Goal: Task Accomplishment & Management: Use online tool/utility

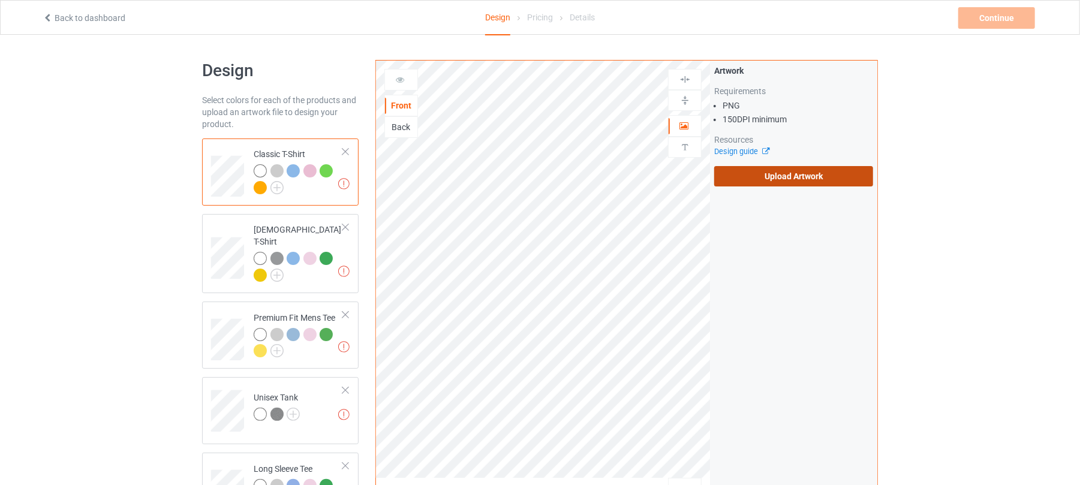
click at [756, 169] on label "Upload Artwork" at bounding box center [793, 176] width 159 height 20
click at [0, 0] on input "Upload Artwork" at bounding box center [0, 0] width 0 height 0
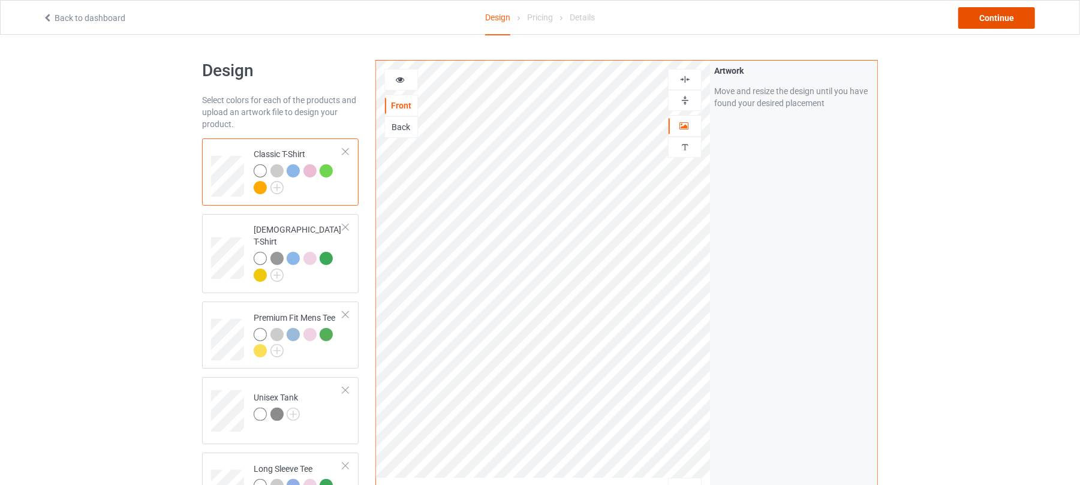
click at [996, 19] on div "Continue" at bounding box center [997, 18] width 77 height 22
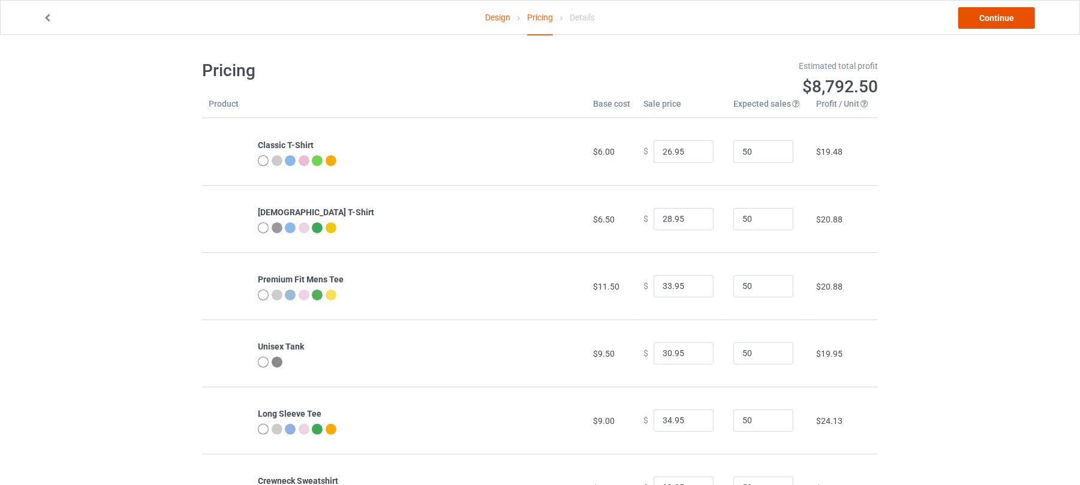
click at [1001, 24] on link "Continue" at bounding box center [997, 18] width 77 height 22
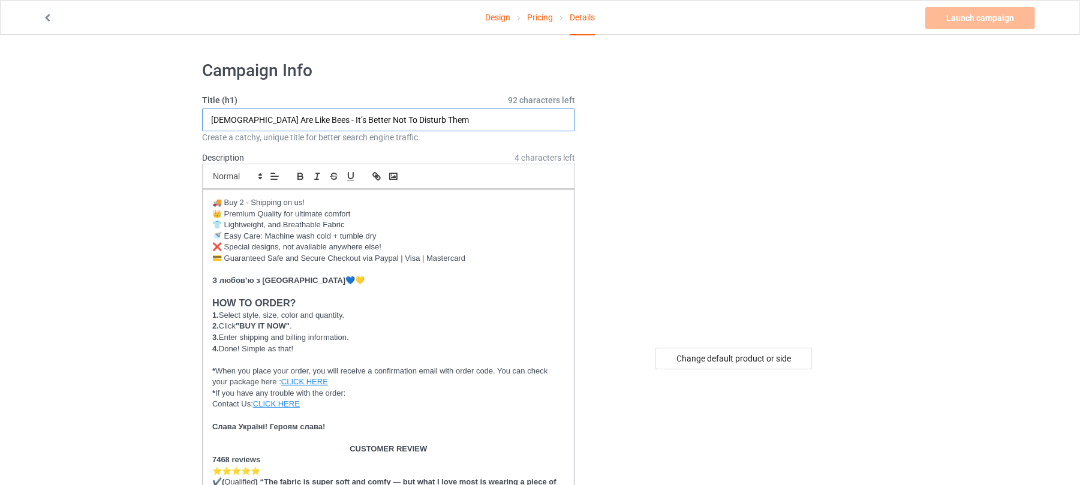
drag, startPoint x: 463, startPoint y: 122, endPoint x: 98, endPoint y: 133, distance: 364.9
paste input "Everything will be [GEOGRAPHIC_DATA]"
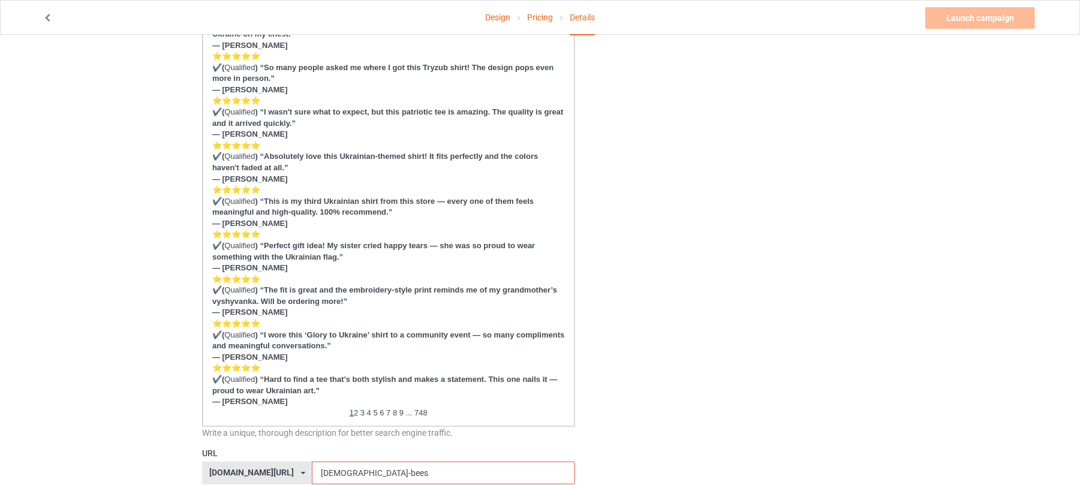
scroll to position [720, 0]
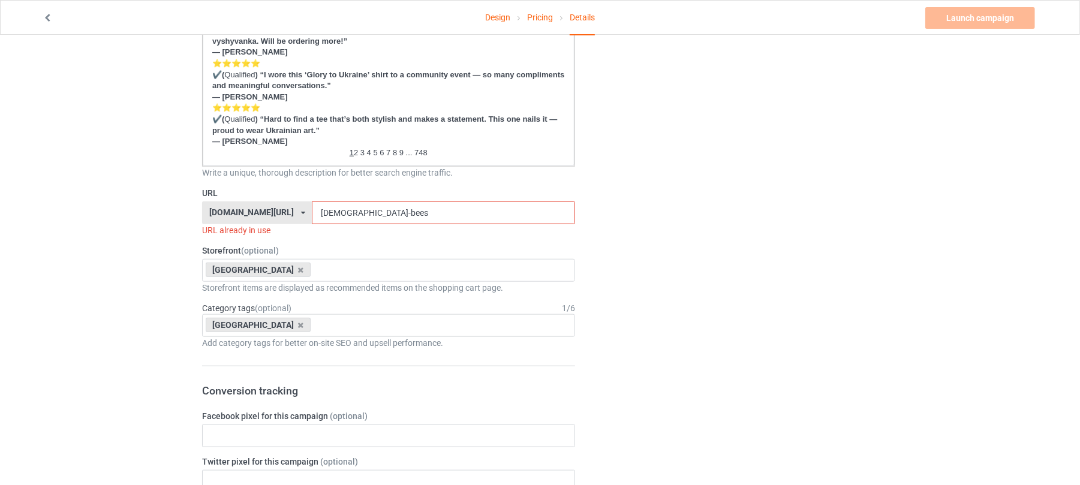
type input "Everything will be [GEOGRAPHIC_DATA]"
drag, startPoint x: 383, startPoint y: 215, endPoint x: 154, endPoint y: 206, distance: 229.3
click at [156, 207] on div "Design Pricing Details Launch campaign Invalid campaign URL Campaign Info Title…" at bounding box center [540, 266] width 1080 height 1902
paste input "Everything will be [GEOGRAPHIC_DATA]"
click at [368, 211] on input "Everything will be [GEOGRAPHIC_DATA]" at bounding box center [443, 213] width 263 height 23
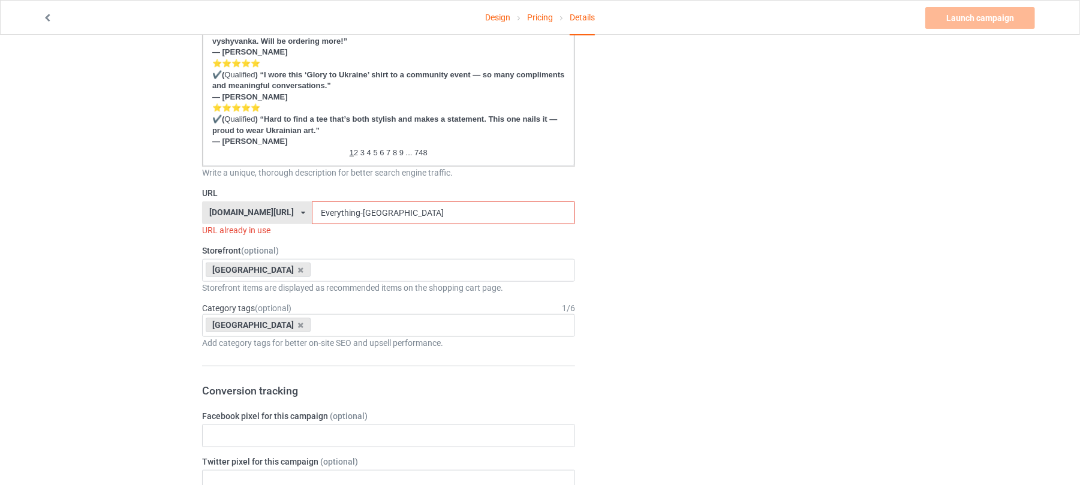
drag, startPoint x: 404, startPoint y: 212, endPoint x: 168, endPoint y: 205, distance: 235.8
click at [157, 210] on div "Design Pricing Details Launch campaign Invalid campaign URL Campaign Info Title…" at bounding box center [540, 266] width 1080 height 1902
paste input "will be"
click at [341, 211] on input "Everything will be [GEOGRAPHIC_DATA]" at bounding box center [443, 213] width 263 height 23
drag, startPoint x: 358, startPoint y: 211, endPoint x: 178, endPoint y: 210, distance: 179.4
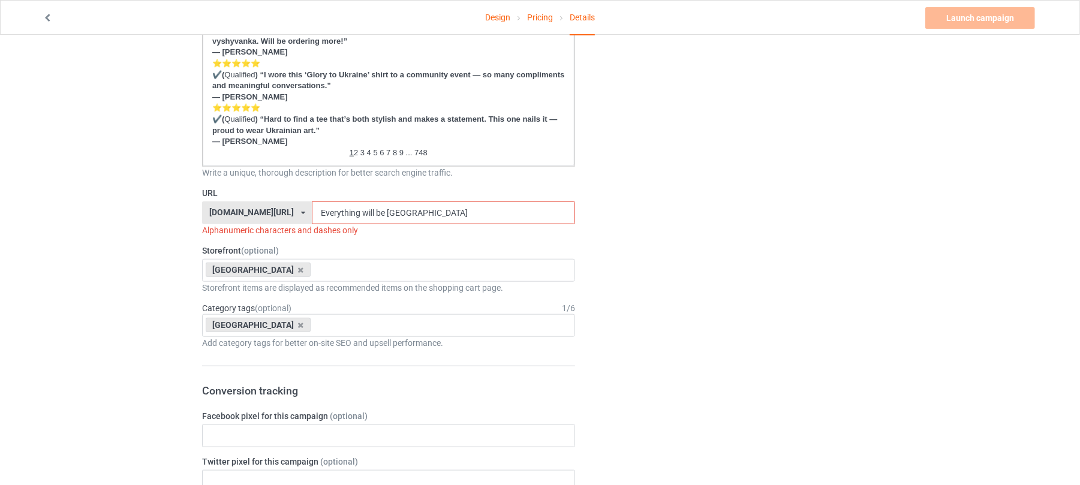
click at [178, 210] on div "Design Pricing Details Launch campaign Invalid campaign URL Campaign Info Title…" at bounding box center [540, 266] width 1080 height 1902
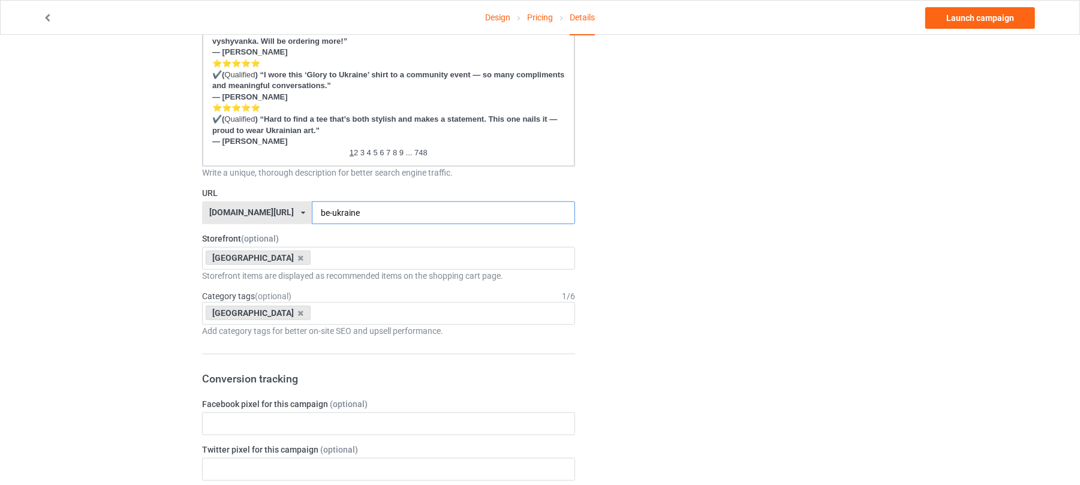
type input "be-ukraine"
click at [759, 274] on div "Change default product or side" at bounding box center [735, 260] width 303 height 1856
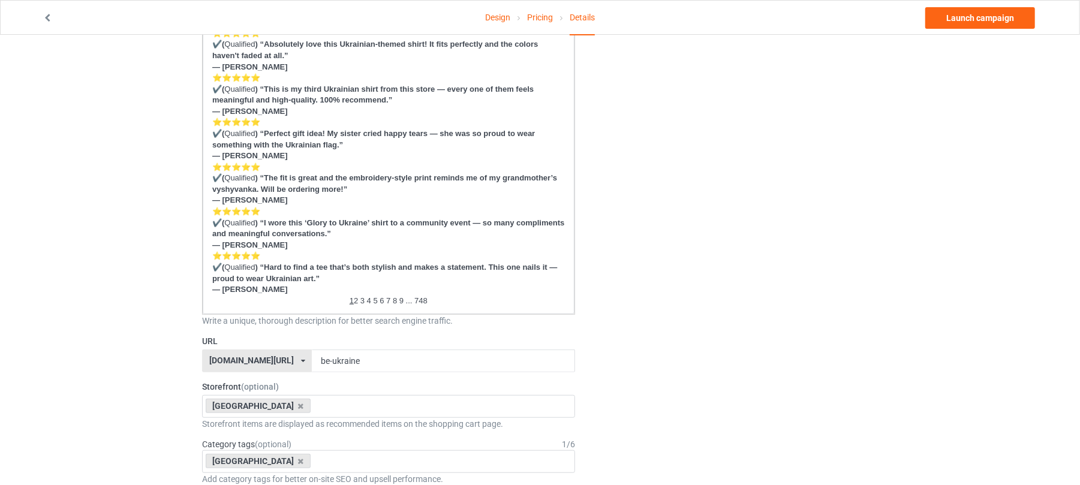
scroll to position [400, 0]
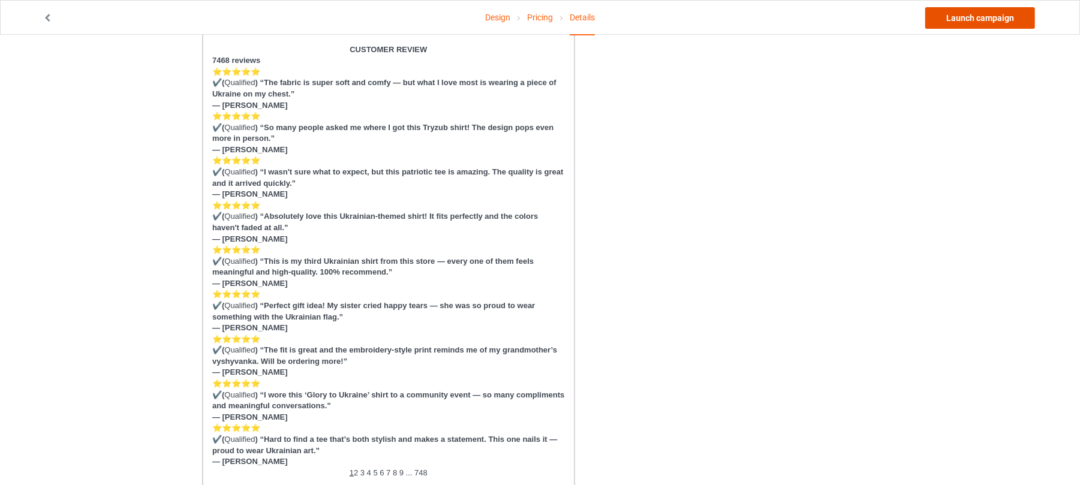
click at [996, 25] on link "Launch campaign" at bounding box center [981, 18] width 110 height 22
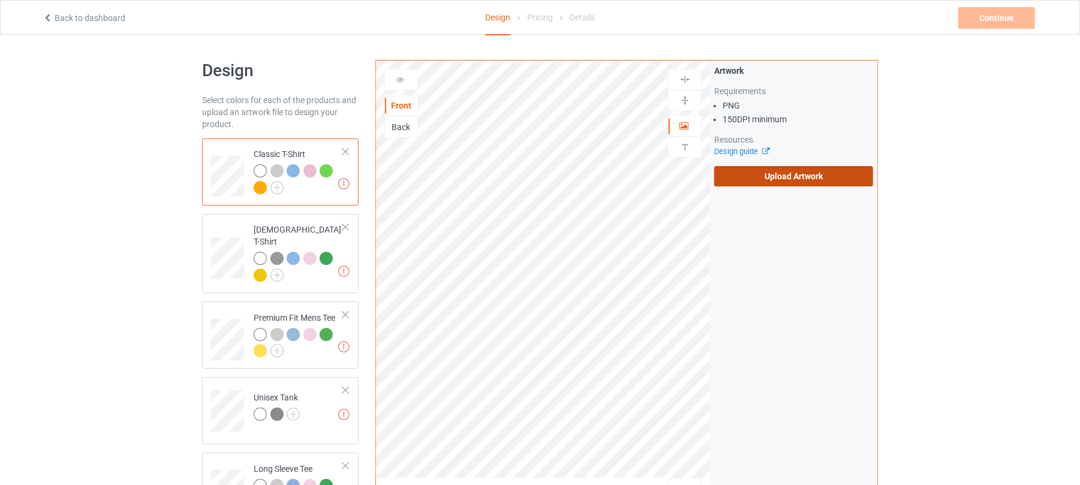
click at [795, 172] on label "Upload Artwork" at bounding box center [793, 176] width 159 height 20
click at [0, 0] on input "Upload Artwork" at bounding box center [0, 0] width 0 height 0
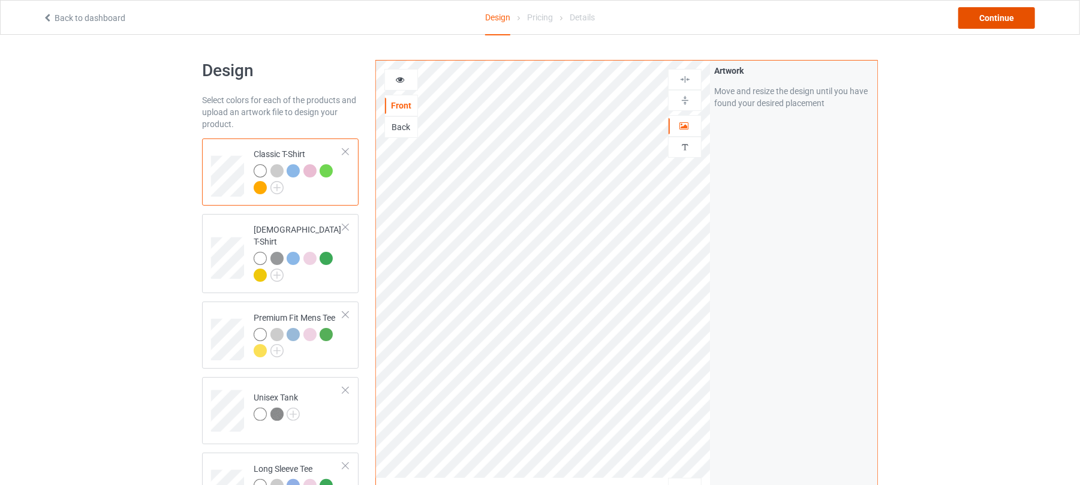
click at [1006, 15] on div "Continue" at bounding box center [997, 18] width 77 height 22
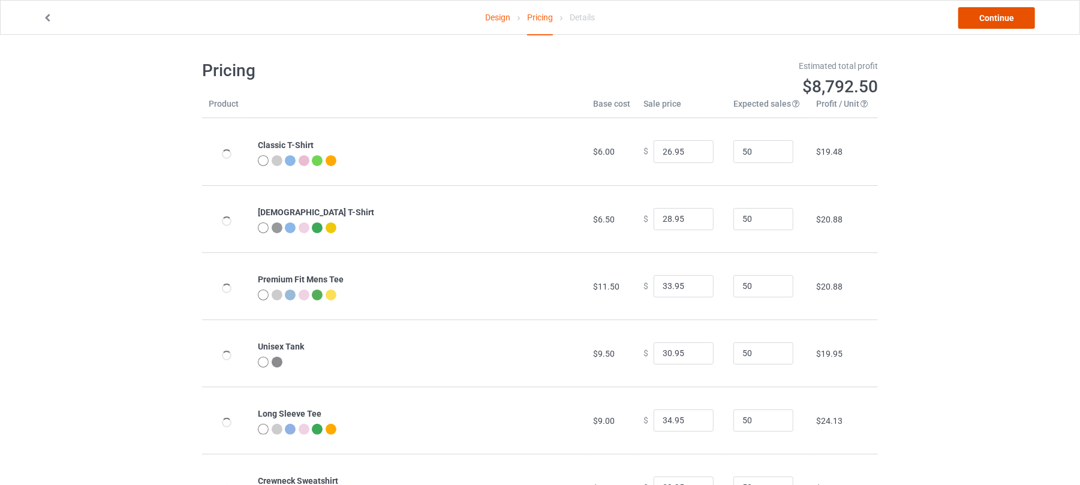
click at [1002, 18] on link "Continue" at bounding box center [997, 18] width 77 height 22
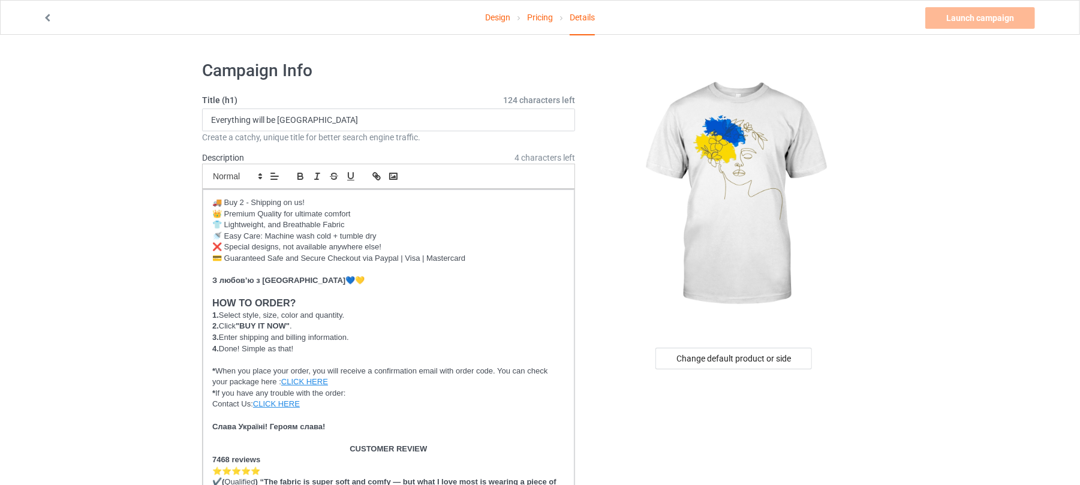
drag, startPoint x: 351, startPoint y: 116, endPoint x: 118, endPoint y: 121, distance: 233.4
paste input "Ukrainian Floral Line Art"
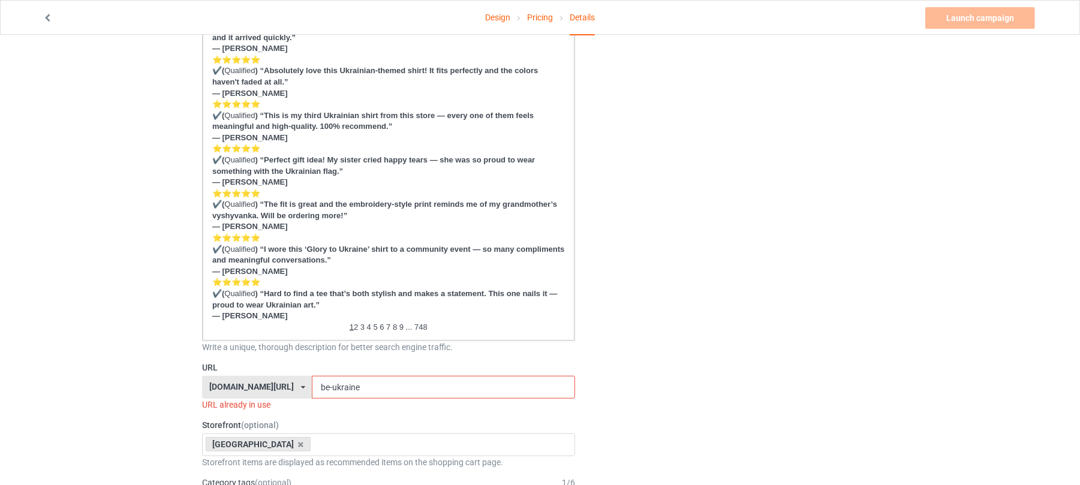
scroll to position [639, 0]
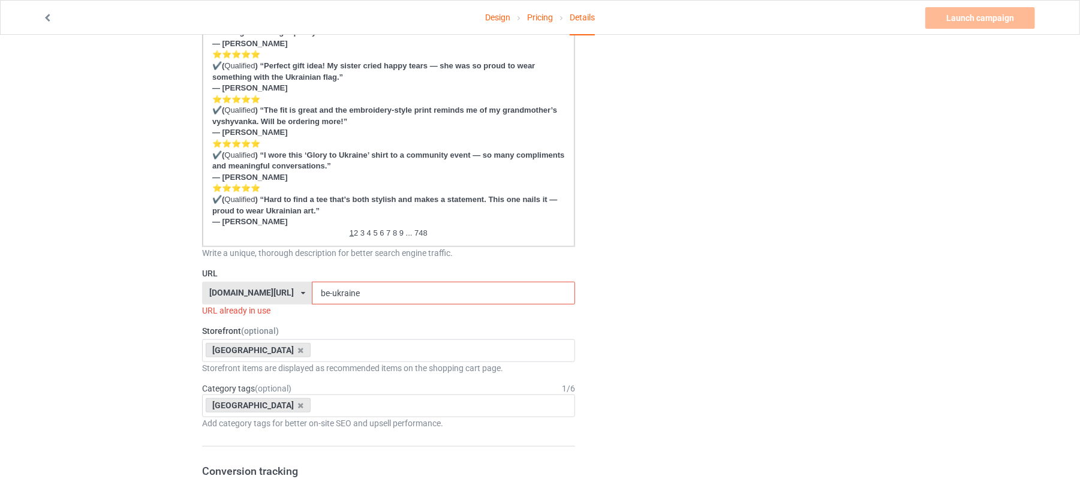
type input "Ukrainian Floral Line Art"
drag, startPoint x: 361, startPoint y: 291, endPoint x: 244, endPoint y: 289, distance: 117.0
click at [245, 289] on div "[DOMAIN_NAME][URL] [DOMAIN_NAME][URL] [DOMAIN_NAME][URL] 6273c5abfddeea00434baf…" at bounding box center [388, 293] width 373 height 23
paste input "Ukrainian Floral Line Art"
click at [338, 288] on input "Ukrainian Floral Line Art" at bounding box center [443, 293] width 263 height 23
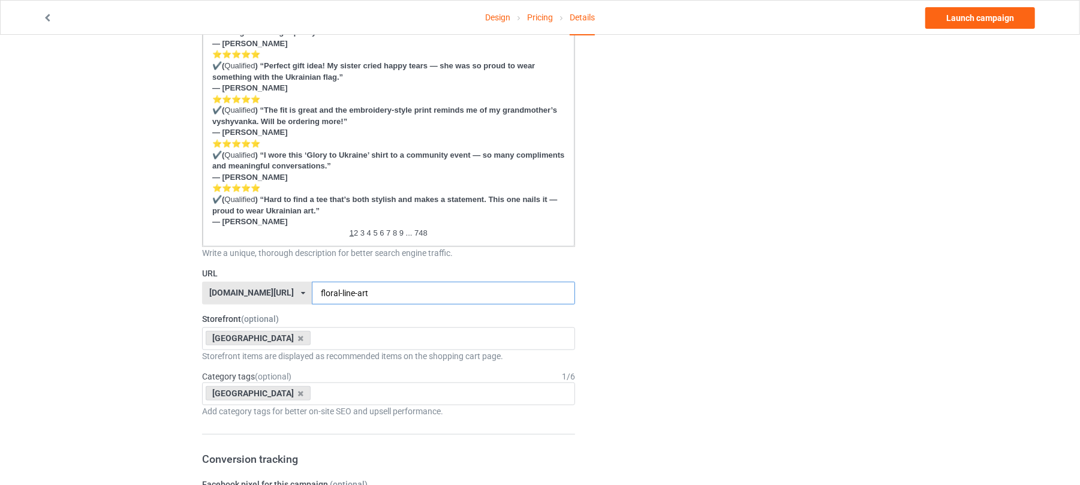
type input "floral-line-art"
click at [883, 252] on div "Change default product or side" at bounding box center [735, 340] width 303 height 1856
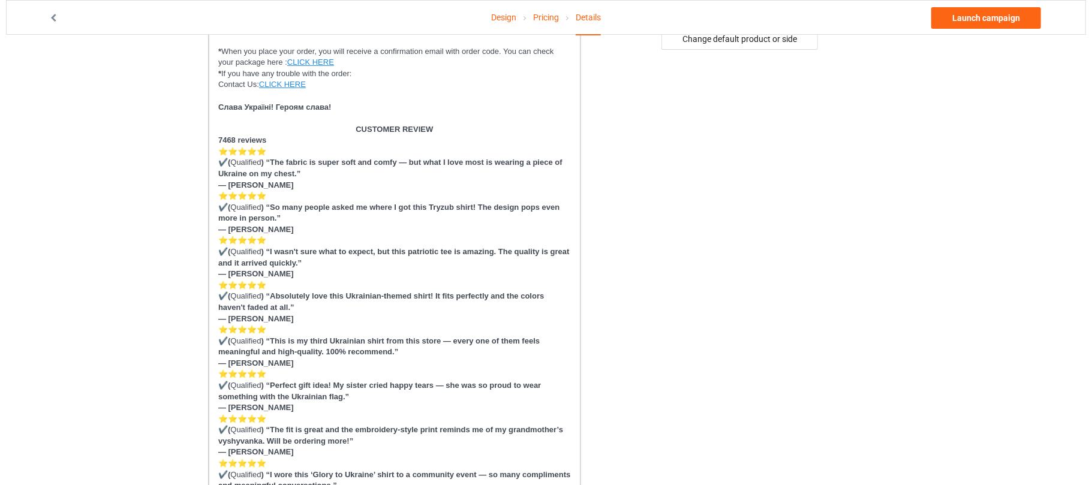
scroll to position [0, 0]
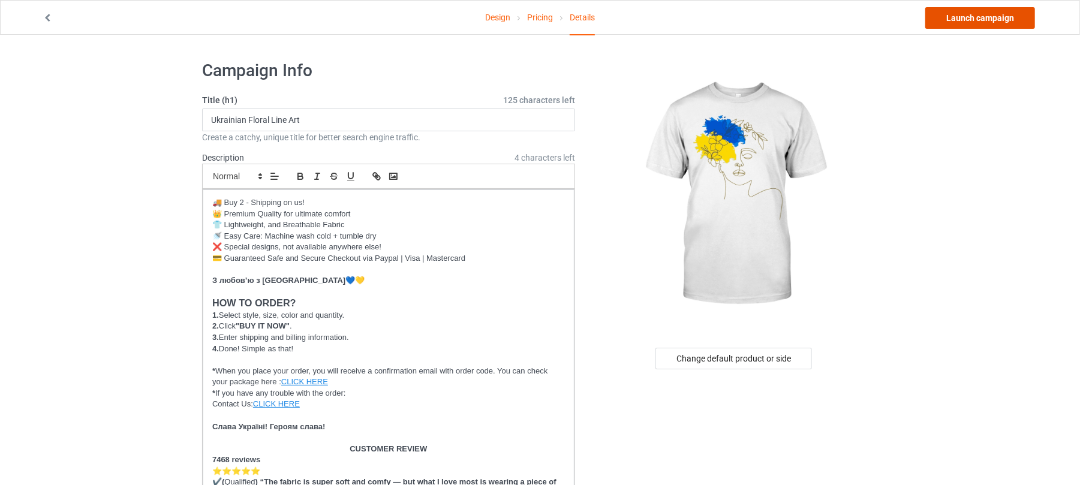
click at [990, 17] on link "Launch campaign" at bounding box center [981, 18] width 110 height 22
